Goal: Entertainment & Leisure: Consume media (video, audio)

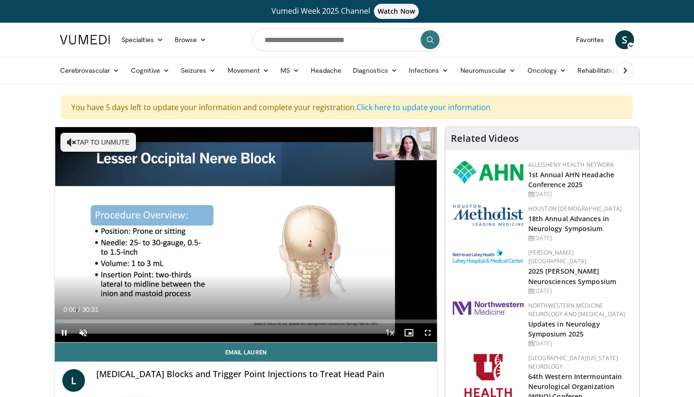
click at [430, 332] on span "Video Player" at bounding box center [427, 332] width 19 height 19
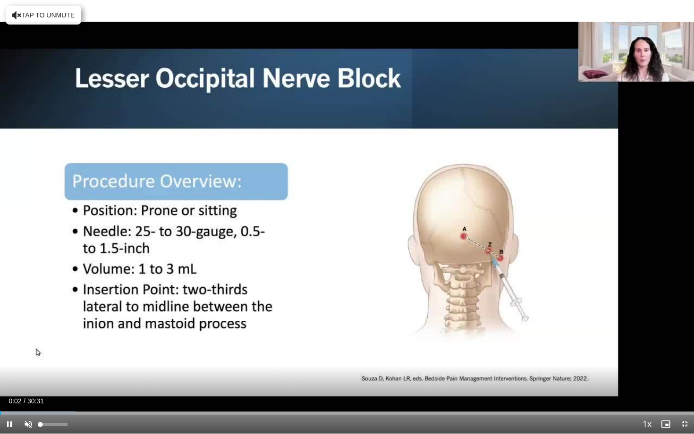
click at [27, 396] on span "Video Player" at bounding box center [28, 424] width 19 height 19
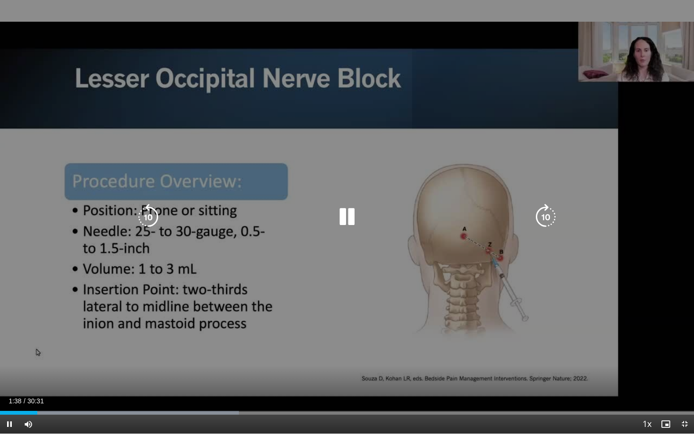
click at [354, 222] on icon "Video Player" at bounding box center [347, 217] width 26 height 26
click at [346, 217] on icon "Video Player" at bounding box center [347, 217] width 26 height 26
click at [566, 248] on div "10 seconds Tap to unmute" at bounding box center [347, 217] width 694 height 434
click at [343, 218] on icon "Video Player" at bounding box center [347, 217] width 26 height 26
click at [344, 217] on icon "Video Player" at bounding box center [347, 217] width 26 height 26
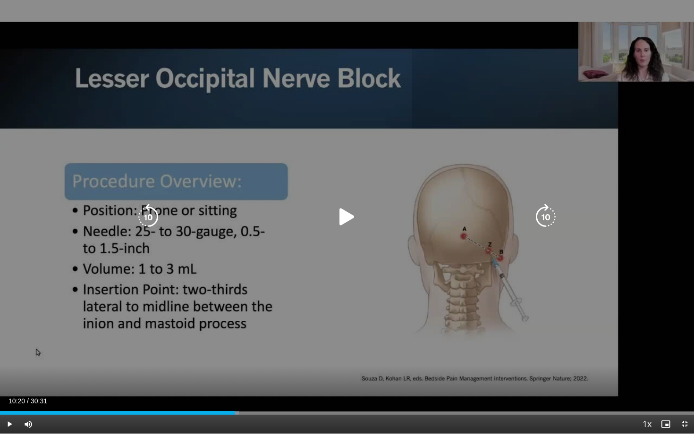
click at [346, 222] on icon "Video Player" at bounding box center [347, 217] width 26 height 26
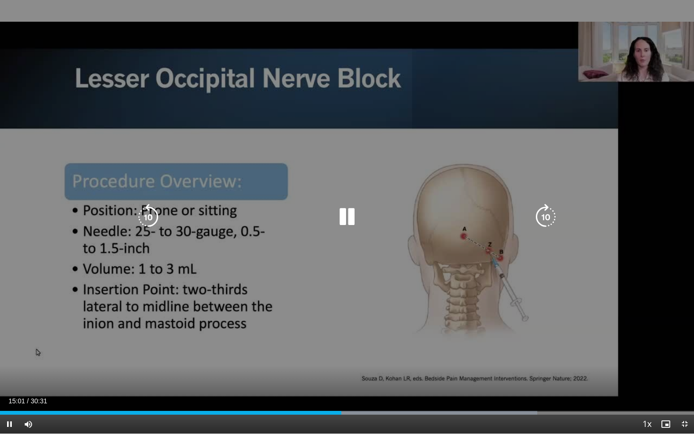
click at [144, 220] on icon "Video Player" at bounding box center [148, 217] width 26 height 26
click at [9, 387] on div "10 seconds Tap to unmute" at bounding box center [347, 217] width 694 height 434
click at [351, 216] on icon "Video Player" at bounding box center [347, 217] width 26 height 26
click at [153, 210] on icon "Video Player" at bounding box center [148, 217] width 26 height 26
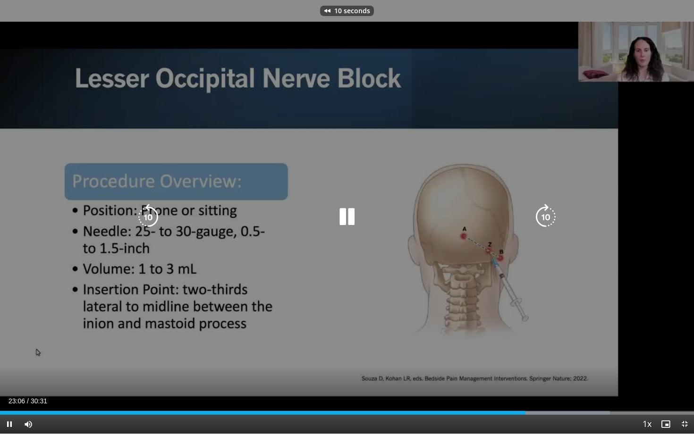
click at [153, 210] on icon "Video Player" at bounding box center [148, 217] width 26 height 26
click at [352, 221] on icon "Video Player" at bounding box center [347, 217] width 26 height 26
click at [346, 217] on icon "Video Player" at bounding box center [347, 217] width 26 height 26
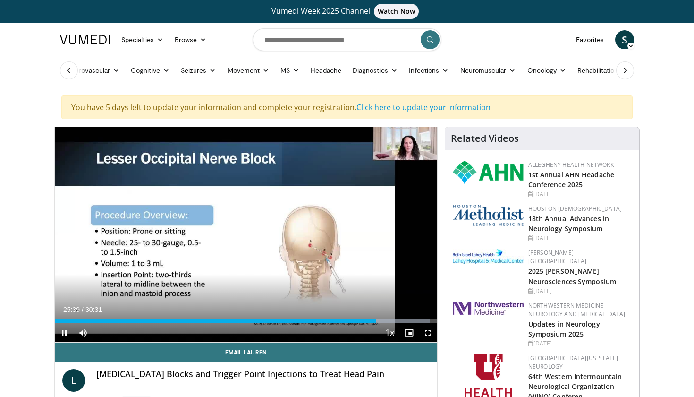
click at [428, 331] on span "Video Player" at bounding box center [427, 332] width 19 height 19
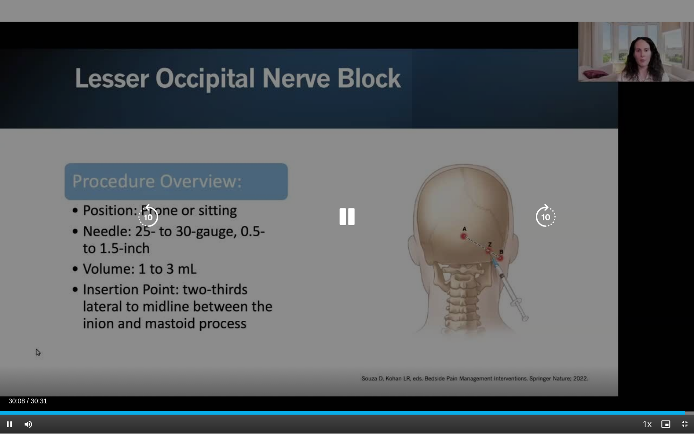
click at [349, 213] on icon "Video Player" at bounding box center [347, 217] width 26 height 26
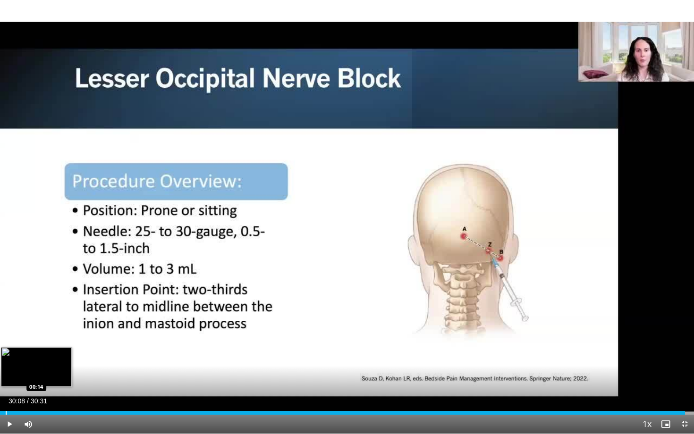
click at [6, 396] on div "Progress Bar" at bounding box center [6, 413] width 1 height 4
